Goal: Task Accomplishment & Management: Manage account settings

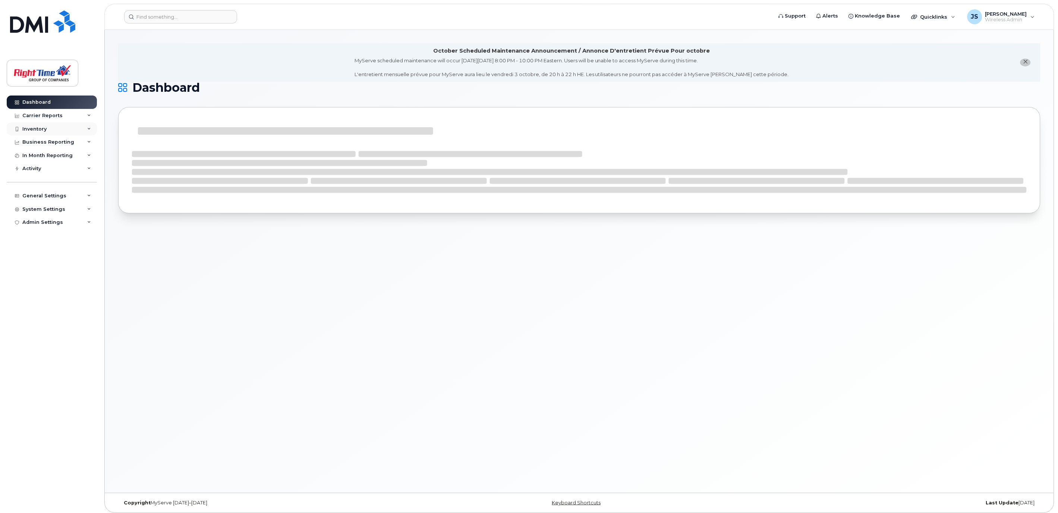
click at [53, 134] on div "Inventory" at bounding box center [52, 128] width 90 height 13
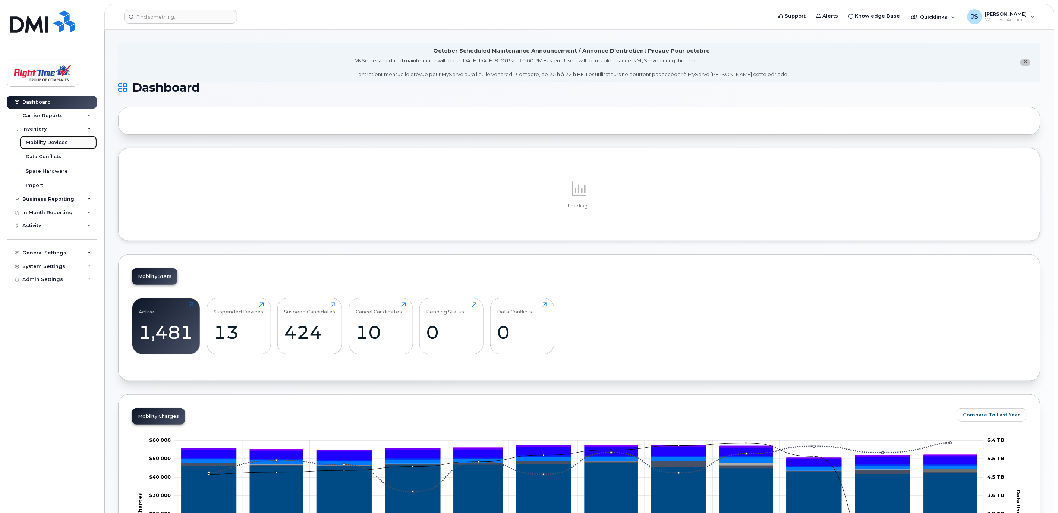
click at [42, 141] on div "Mobility Devices" at bounding box center [47, 142] width 42 height 7
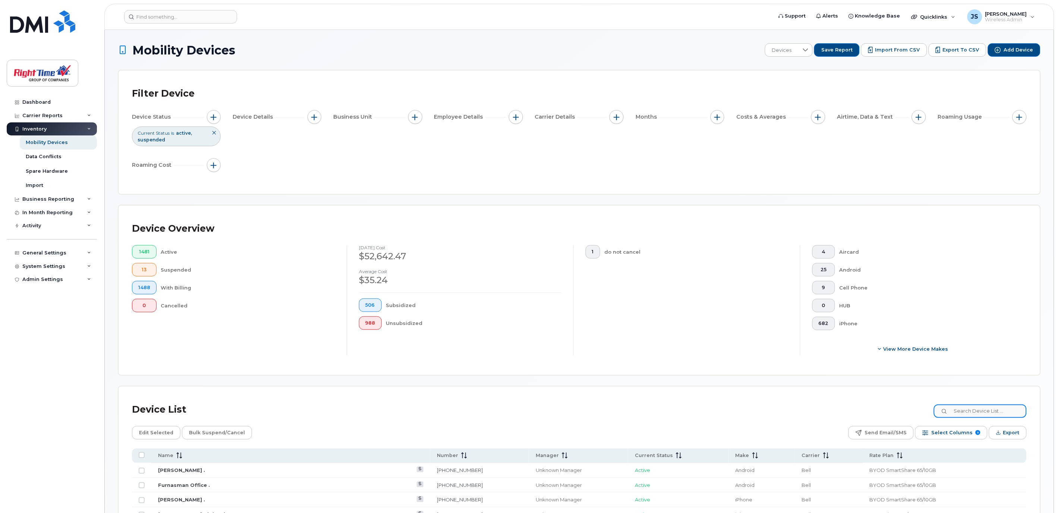
click at [976, 417] on input at bounding box center [980, 410] width 93 height 13
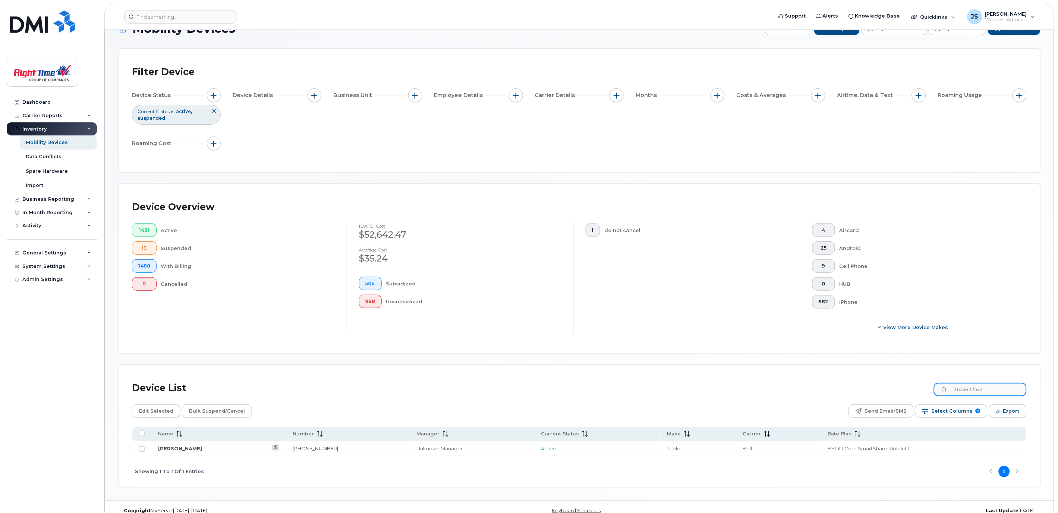
scroll to position [34, 0]
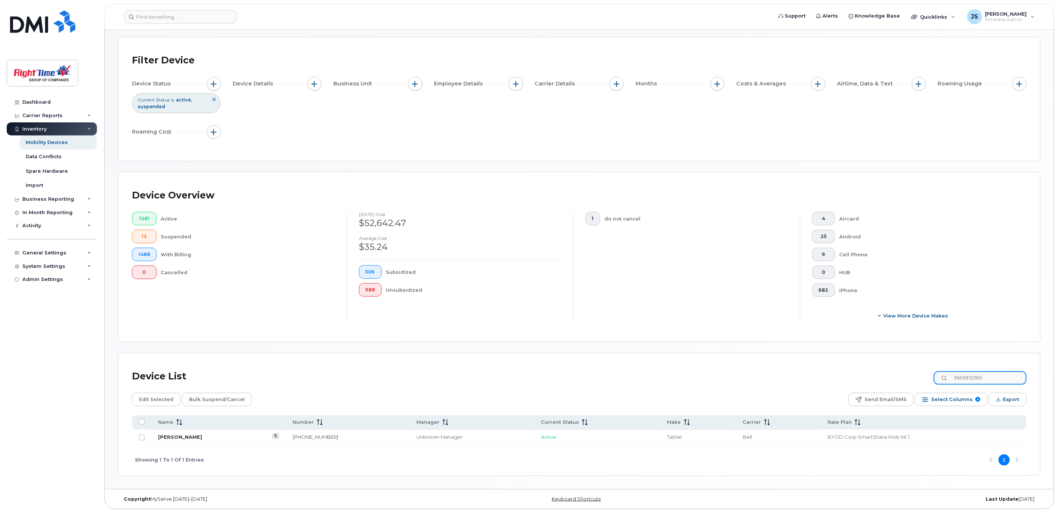
type input "3653832592"
drag, startPoint x: 172, startPoint y: 434, endPoint x: 263, endPoint y: 426, distance: 91.0
click at [172, 434] on link "[PERSON_NAME]" at bounding box center [180, 437] width 44 height 6
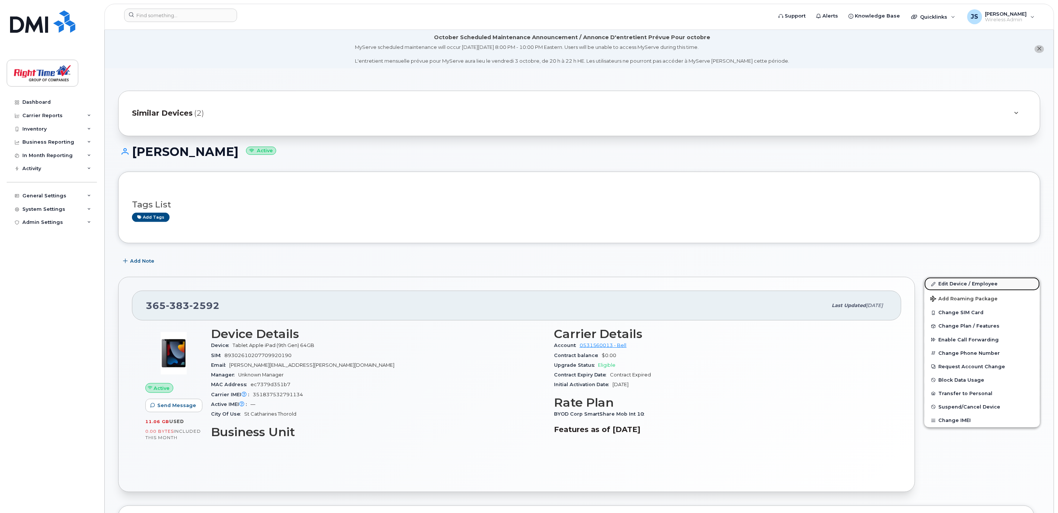
click at [962, 282] on link "Edit Device / Employee" at bounding box center [983, 283] width 116 height 13
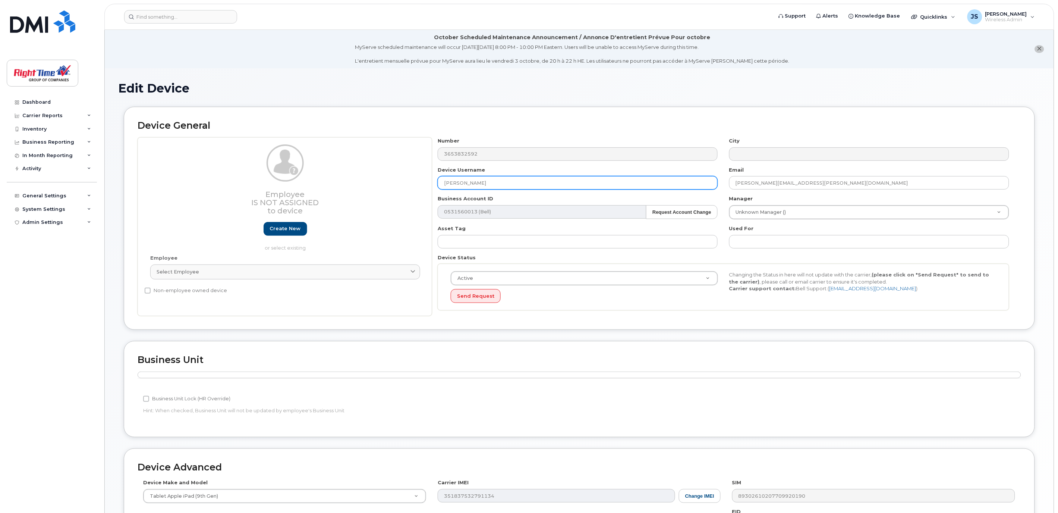
drag, startPoint x: 503, startPoint y: 183, endPoint x: 278, endPoint y: 179, distance: 225.6
click at [278, 178] on div "Employee Is not assigned to device Create new or select existing Employee Selec…" at bounding box center [580, 226] width 884 height 179
paste input "Benjamin Johnstone - Home Aire Care"
type input "Benjamin Johnstone - Home Aire Care"
click at [780, 184] on input "Daniel.Henry@mrfurnaceright-time.ca" at bounding box center [869, 182] width 280 height 13
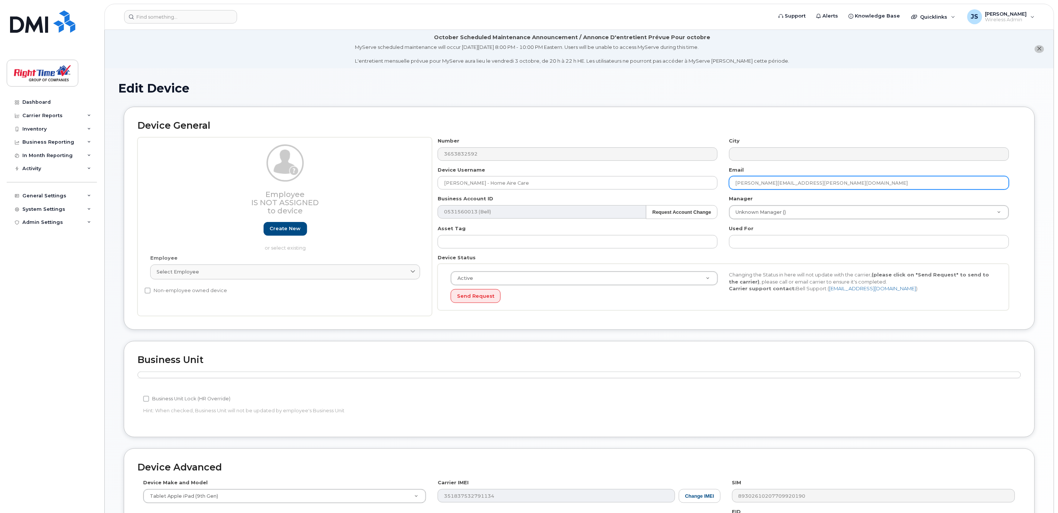
click at [780, 184] on input "[PERSON_NAME][EMAIL_ADDRESS][PERSON_NAME][DOMAIN_NAME]" at bounding box center [869, 182] width 280 height 13
paste input "benjamin.johnstone@homeairecar"
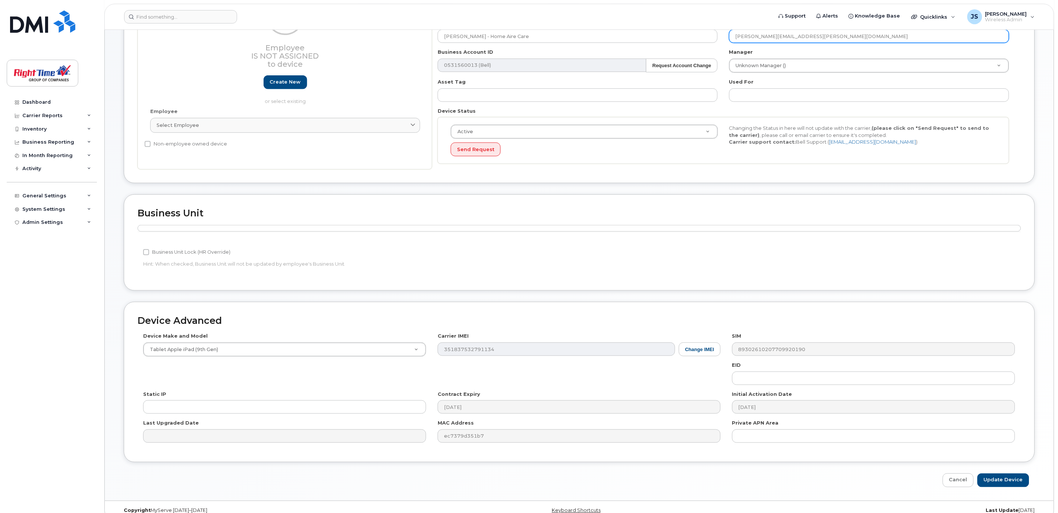
scroll to position [158, 0]
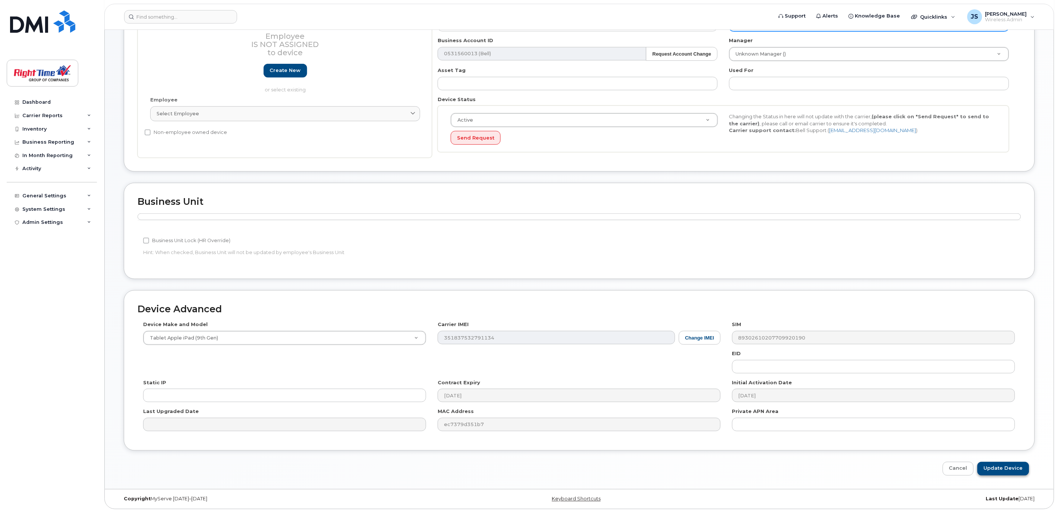
type input "[PERSON_NAME][EMAIL_ADDRESS][PERSON_NAME][DOMAIN_NAME]"
click at [1012, 472] on input "Update Device" at bounding box center [1004, 469] width 52 height 14
type input "Saving..."
